Goal: Task Accomplishment & Management: Complete application form

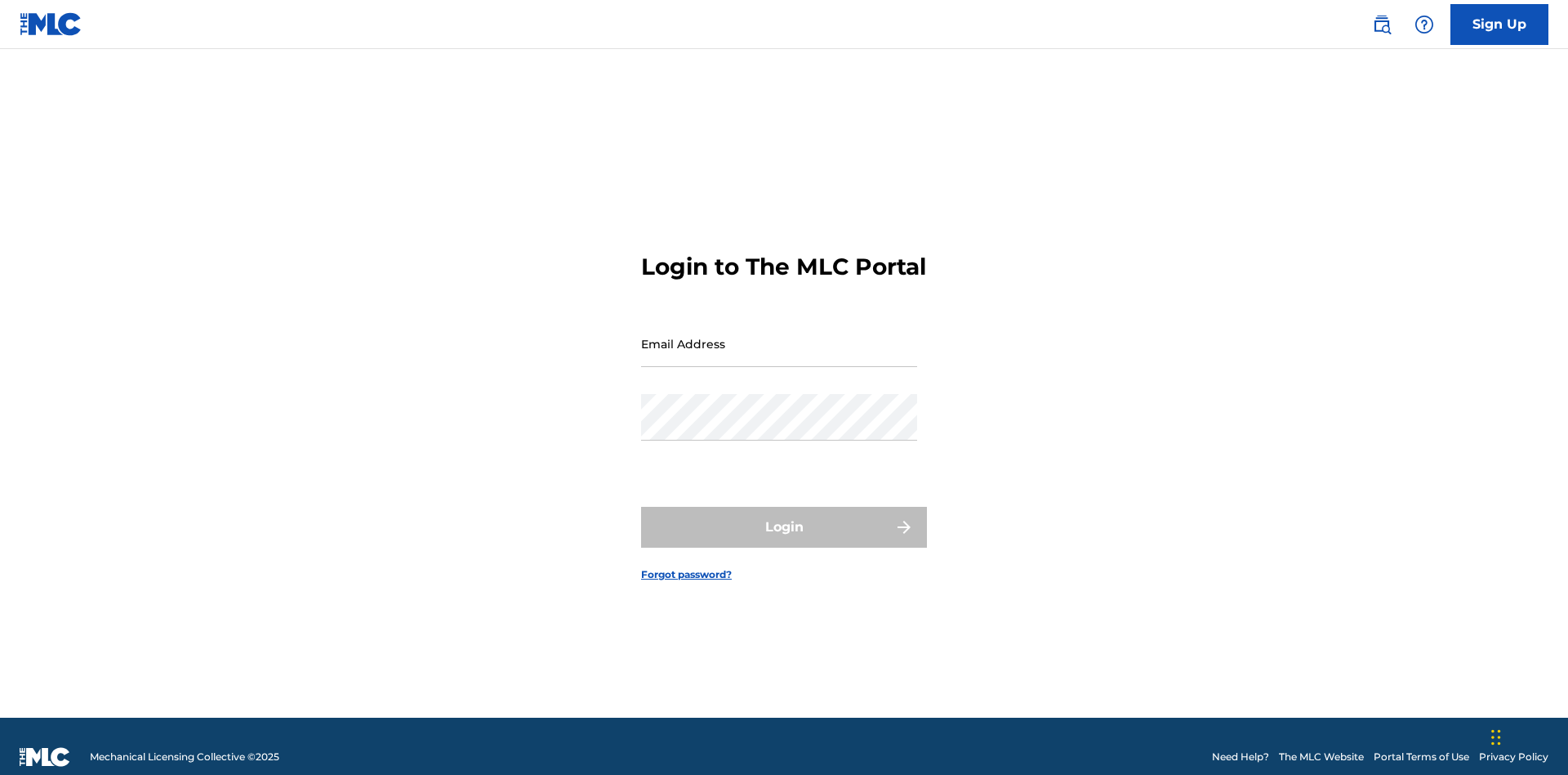
scroll to position [21, 0]
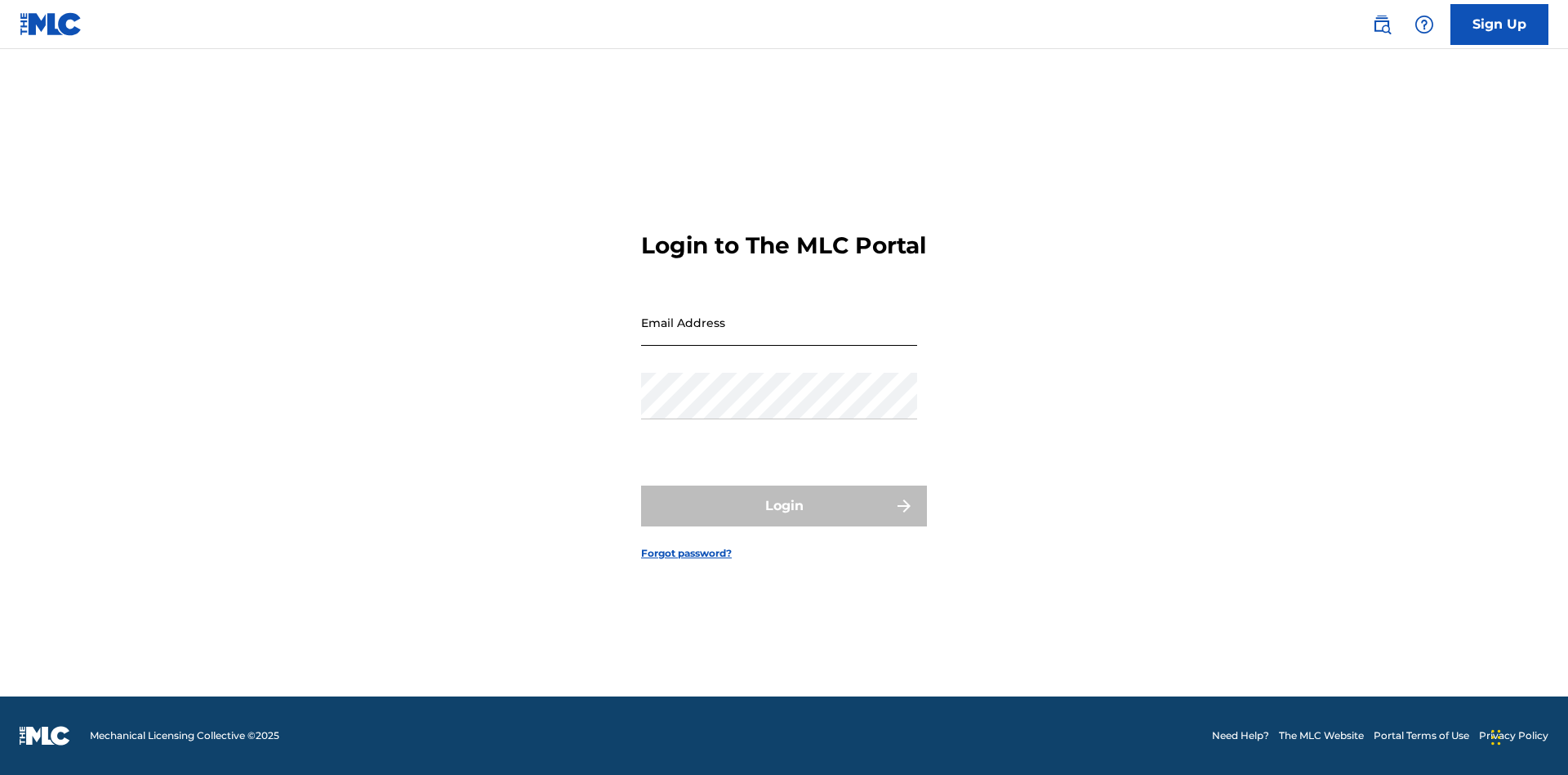
click at [779, 336] on input "Email Address" at bounding box center [779, 322] width 277 height 47
type input "[EMAIL_ADDRESS][DOMAIN_NAME]"
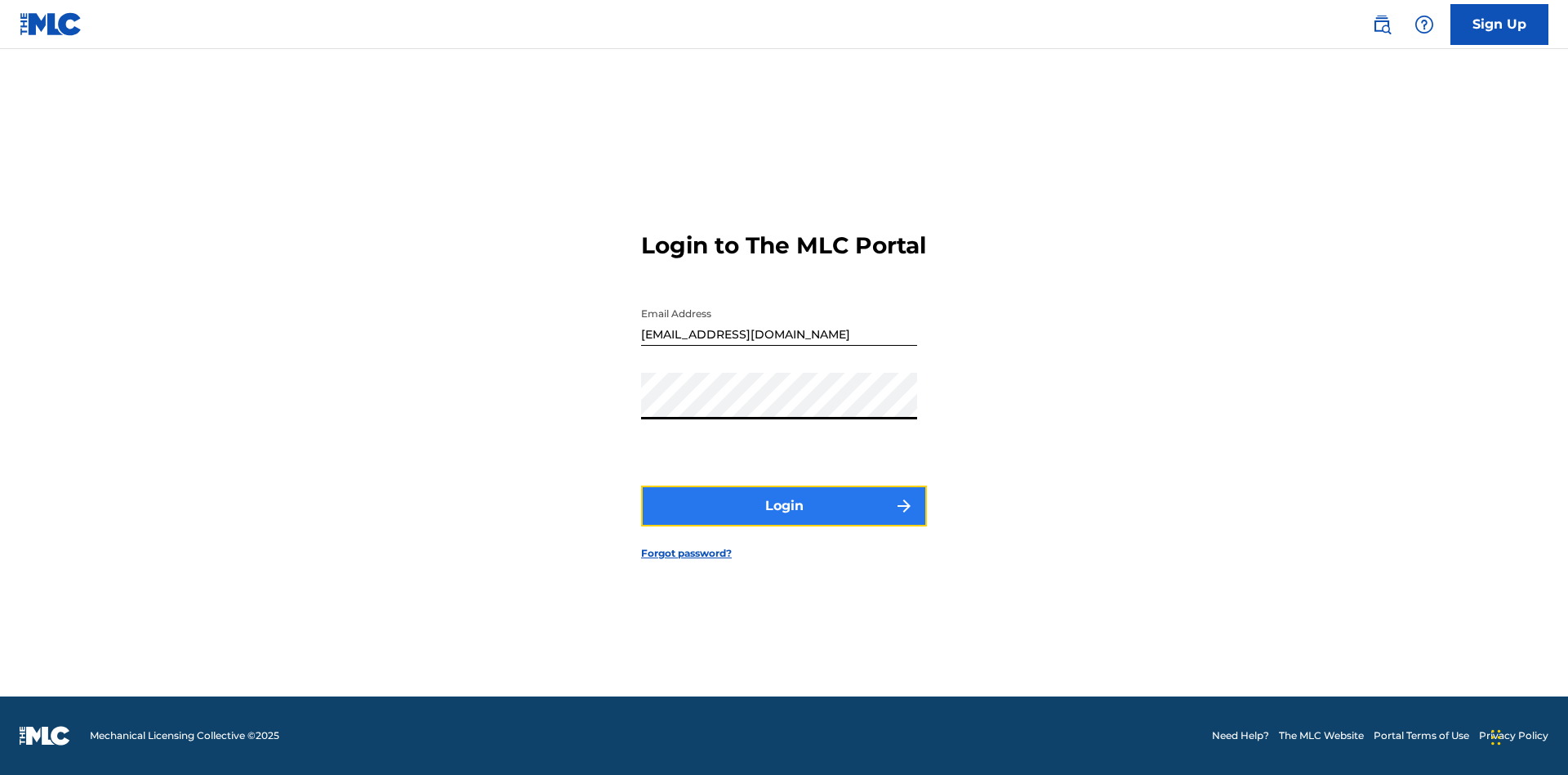
click at [784, 520] on button "Login" at bounding box center [784, 506] width 286 height 41
